Goal: Obtain resource: Obtain resource

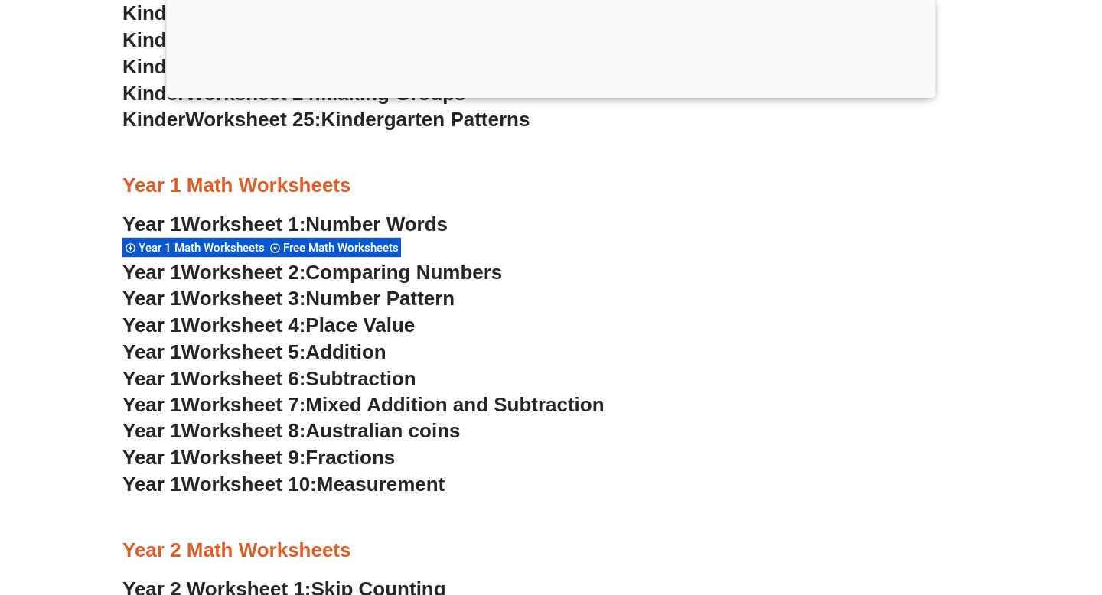
scroll to position [1344, 0]
click at [376, 230] on span "Number Words" at bounding box center [376, 223] width 142 height 23
click at [349, 339] on h3 "Year 1 Worksheet 5: Addition" at bounding box center [550, 352] width 857 height 26
click at [349, 340] on span "Addition" at bounding box center [345, 351] width 80 height 23
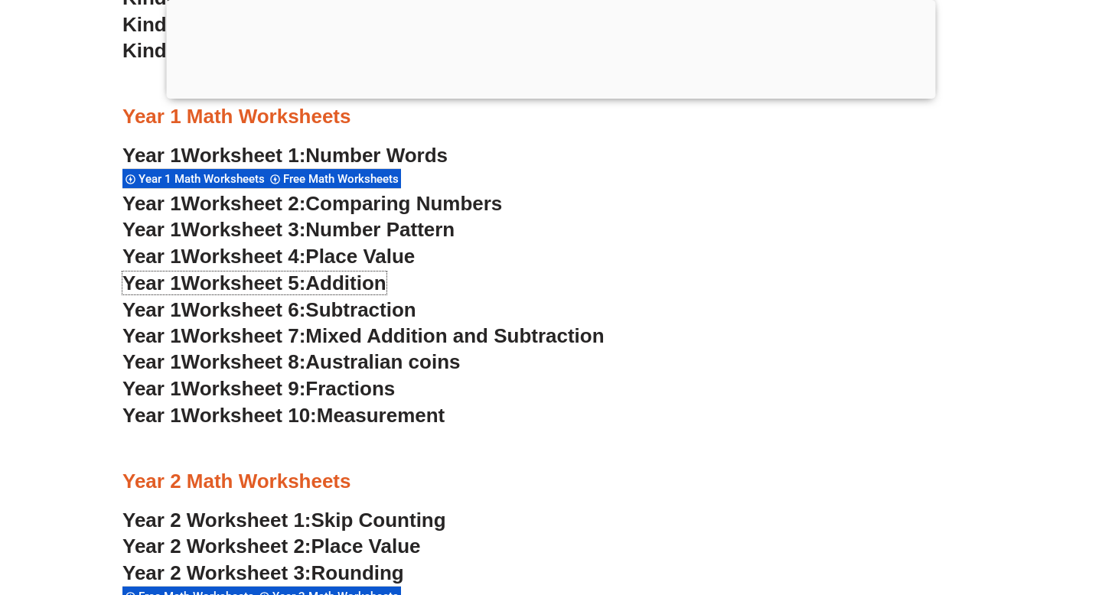
scroll to position [1440, 0]
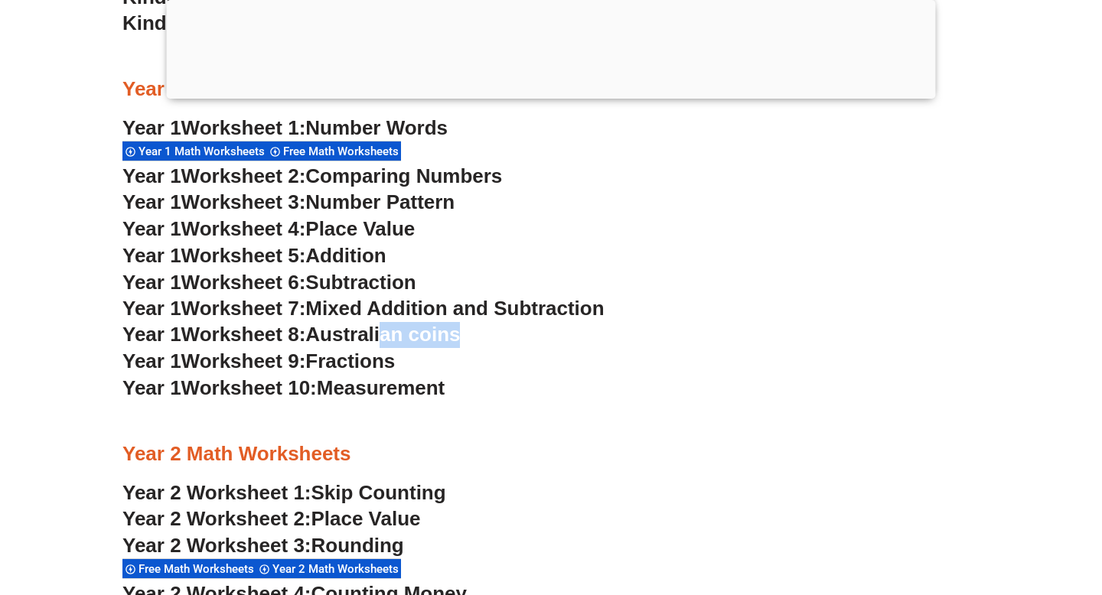
click at [390, 347] on div "Kindergarten Math Worksheets Math Worksheets Free Math Worksheets Kinder Worksh…" at bounding box center [551, 123] width 872 height 2111
click at [524, 410] on div at bounding box center [550, 421] width 857 height 38
click at [434, 406] on div at bounding box center [550, 421] width 857 height 38
click at [431, 386] on span "Measurement" at bounding box center [381, 387] width 129 height 23
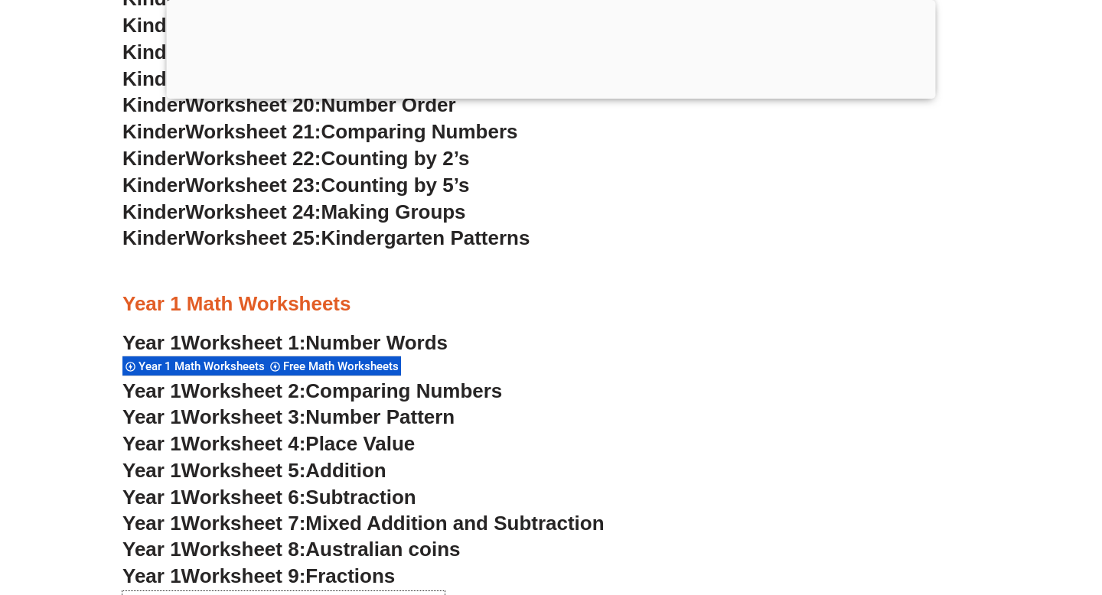
scroll to position [1344, 0]
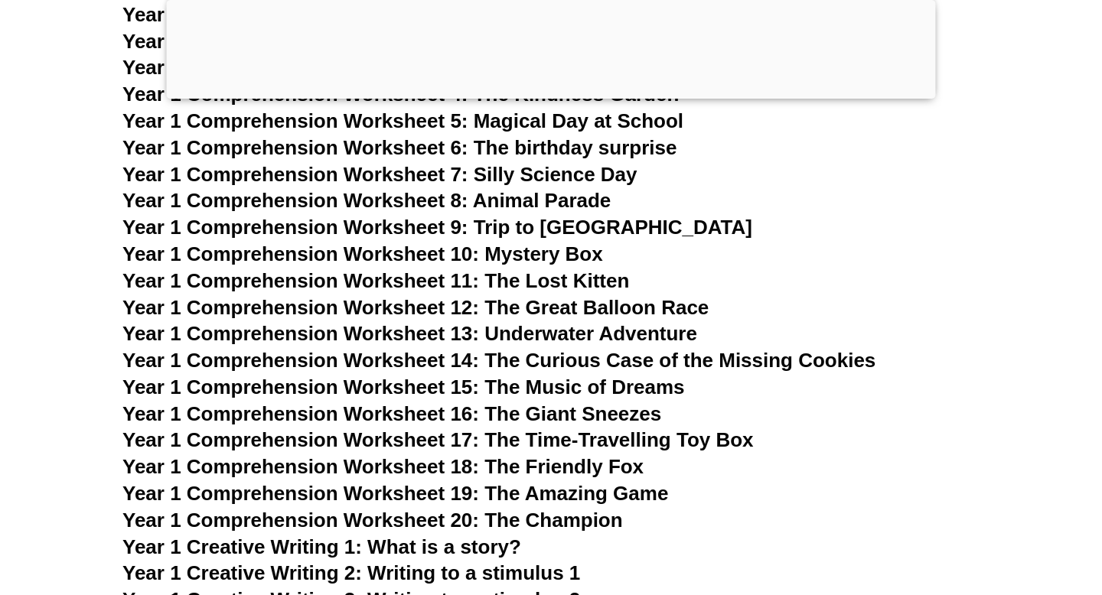
scroll to position [2070, 0]
click at [499, 363] on span "Year 1 Comprehension Worksheet 14: The Curious Case of the Missing Cookies" at bounding box center [498, 359] width 753 height 23
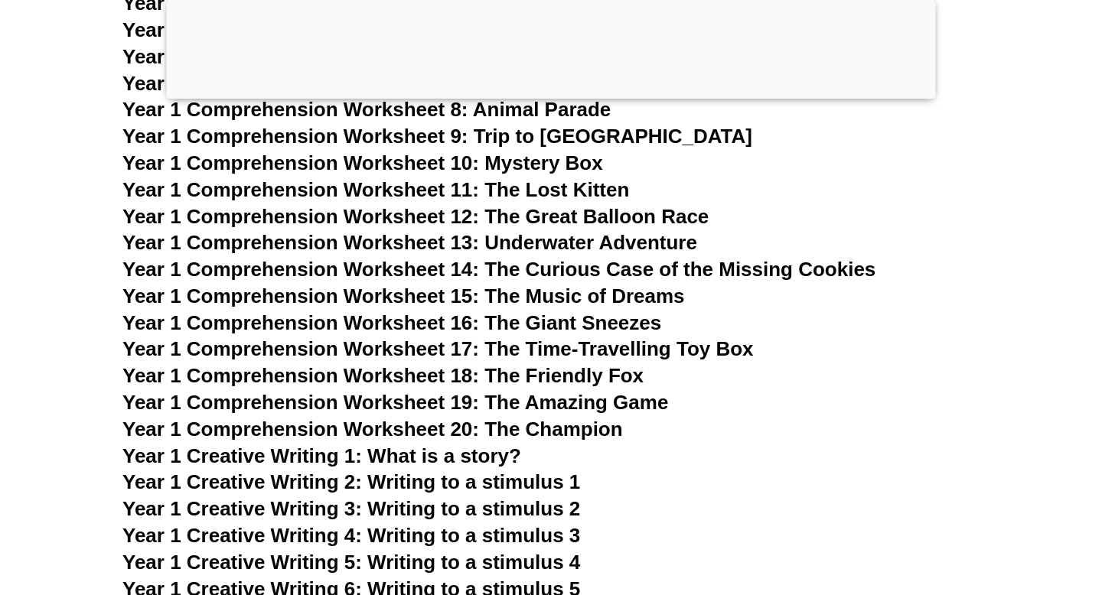
scroll to position [2242, 0]
click at [407, 323] on span "Year 1 Comprehension Worksheet 16: The Giant Sneezes" at bounding box center [391, 322] width 539 height 23
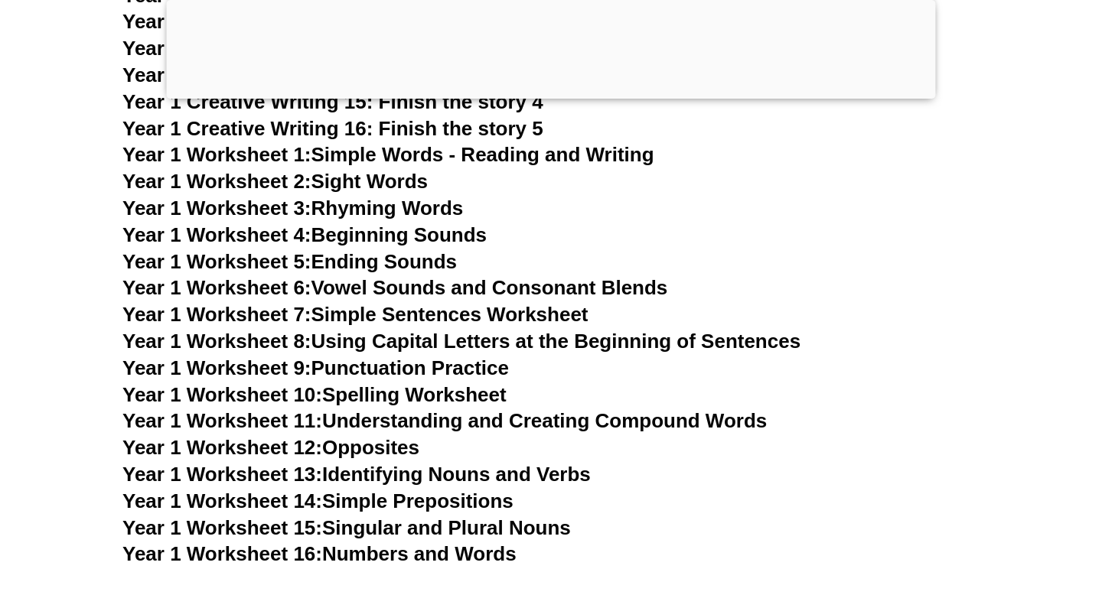
scroll to position [2965, 0]
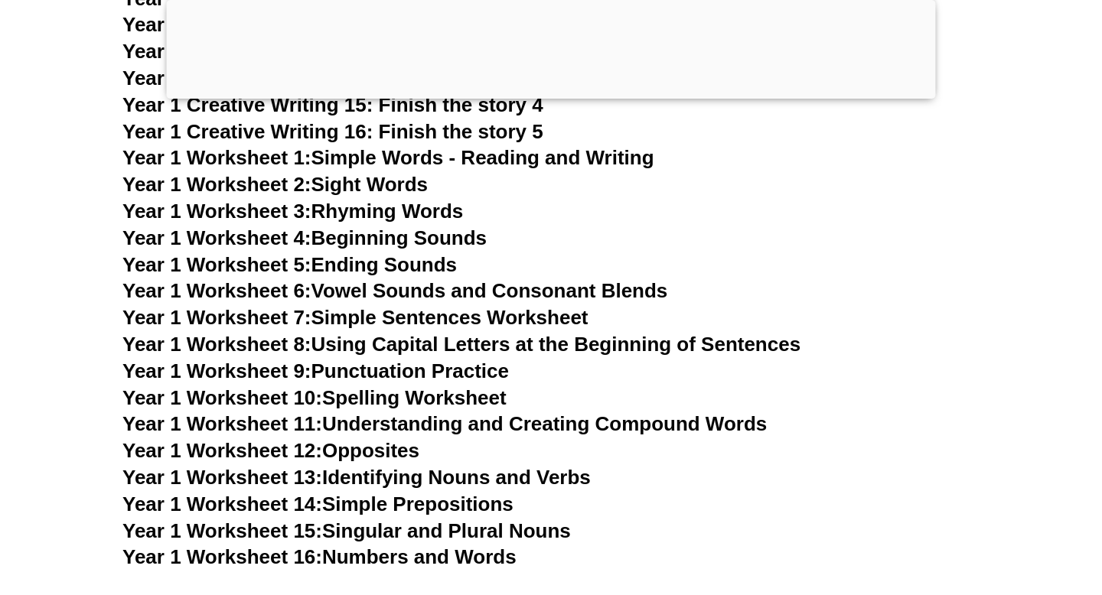
click at [511, 162] on link "Year 1 Worksheet 1: Simple Words - Reading and Writing" at bounding box center [388, 157] width 532 height 23
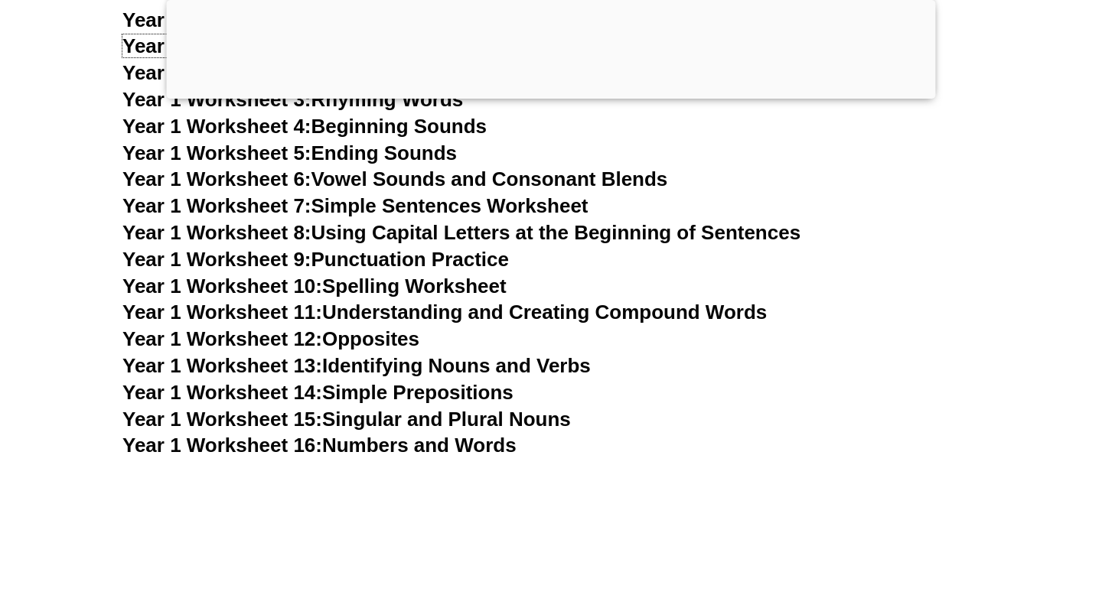
scroll to position [3063, 0]
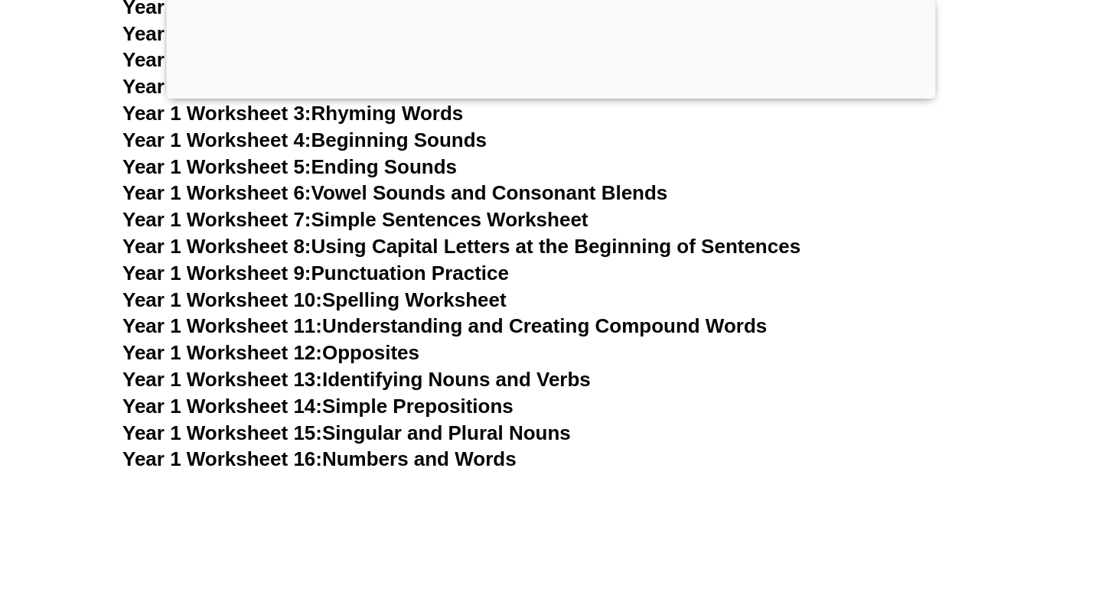
click at [284, 327] on span "Year 1 Worksheet 11:" at bounding box center [222, 325] width 200 height 23
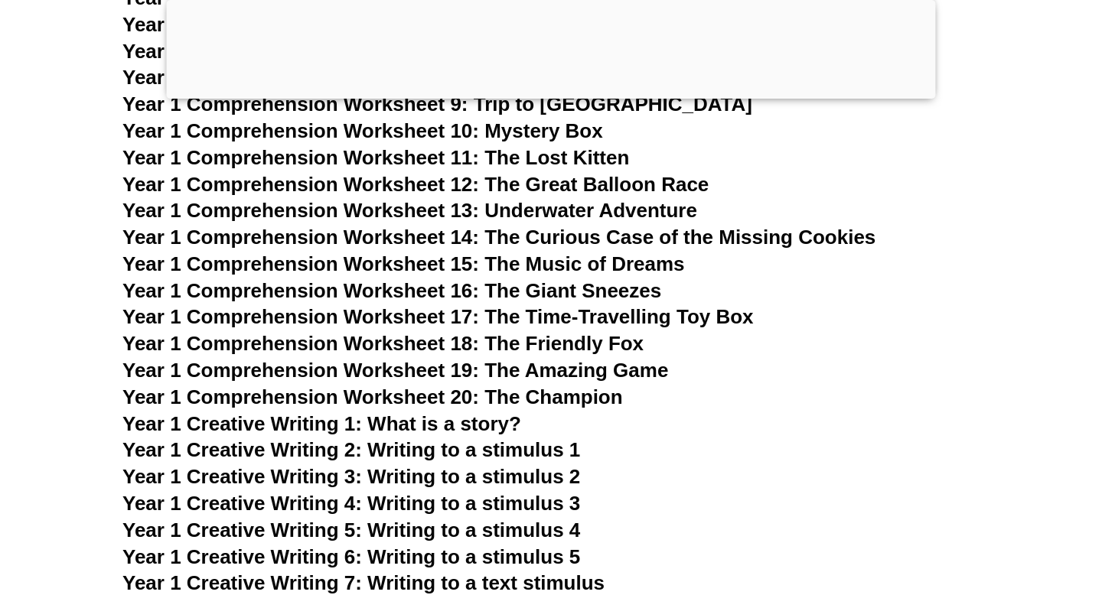
scroll to position [2249, 0]
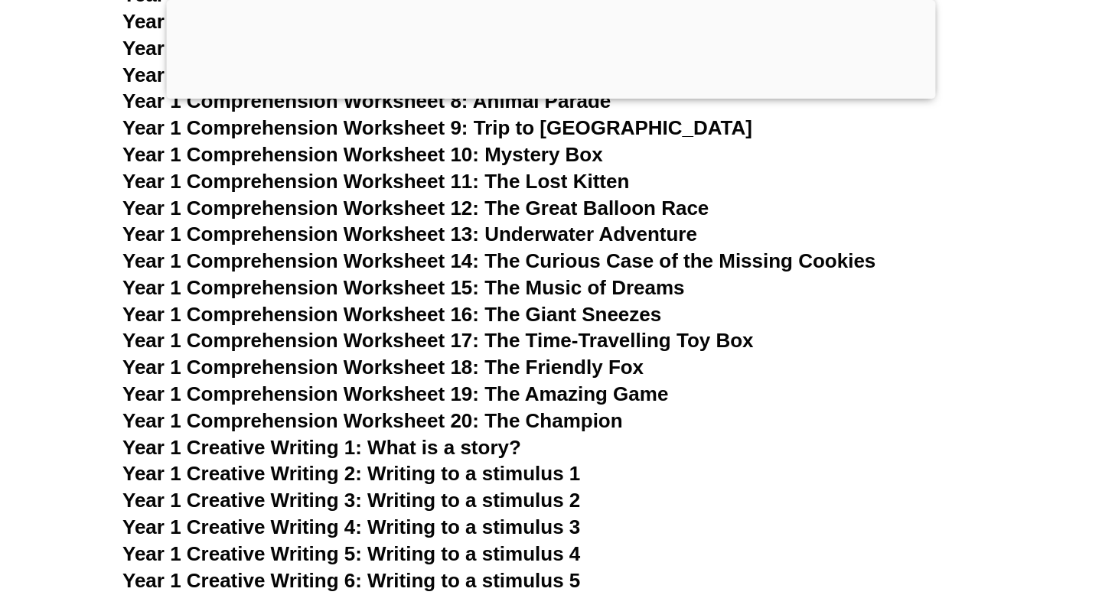
click at [478, 366] on span "Year 1 Comprehension Worksheet 18: The Friendly Fox" at bounding box center [382, 367] width 521 height 23
